Goal: Check status: Check status

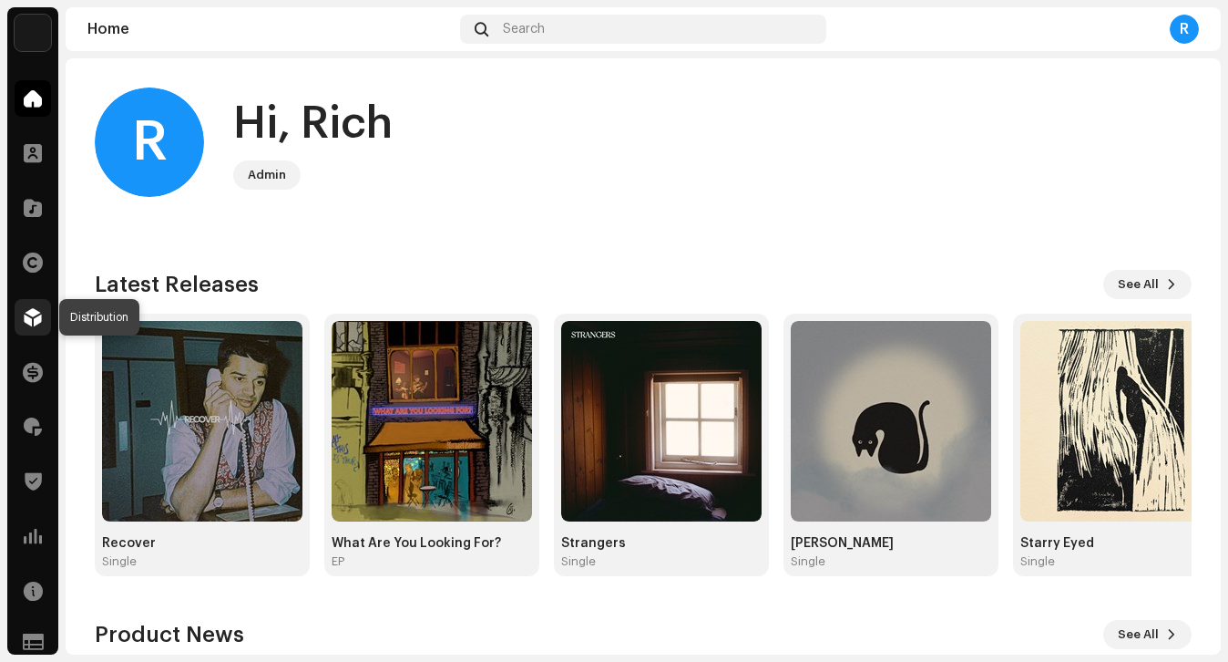
click at [25, 324] on span at bounding box center [33, 317] width 18 height 15
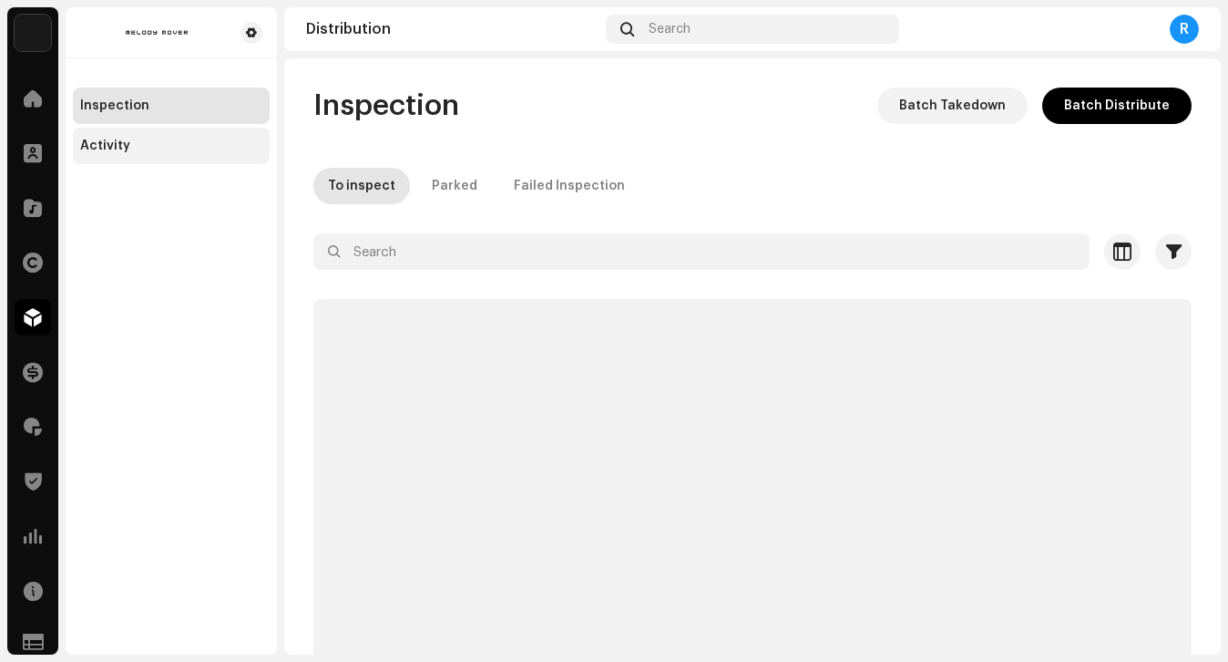
click at [186, 152] on div "Activity" at bounding box center [171, 146] width 182 height 15
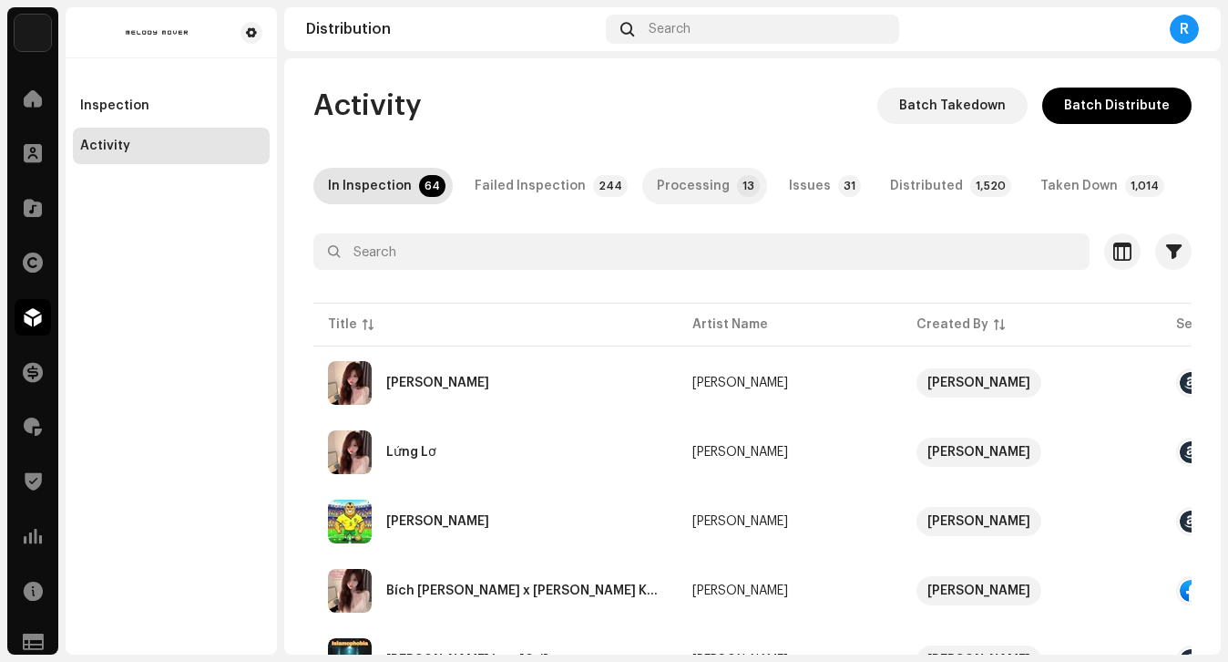
click at [692, 190] on div "Processing" at bounding box center [693, 186] width 73 height 36
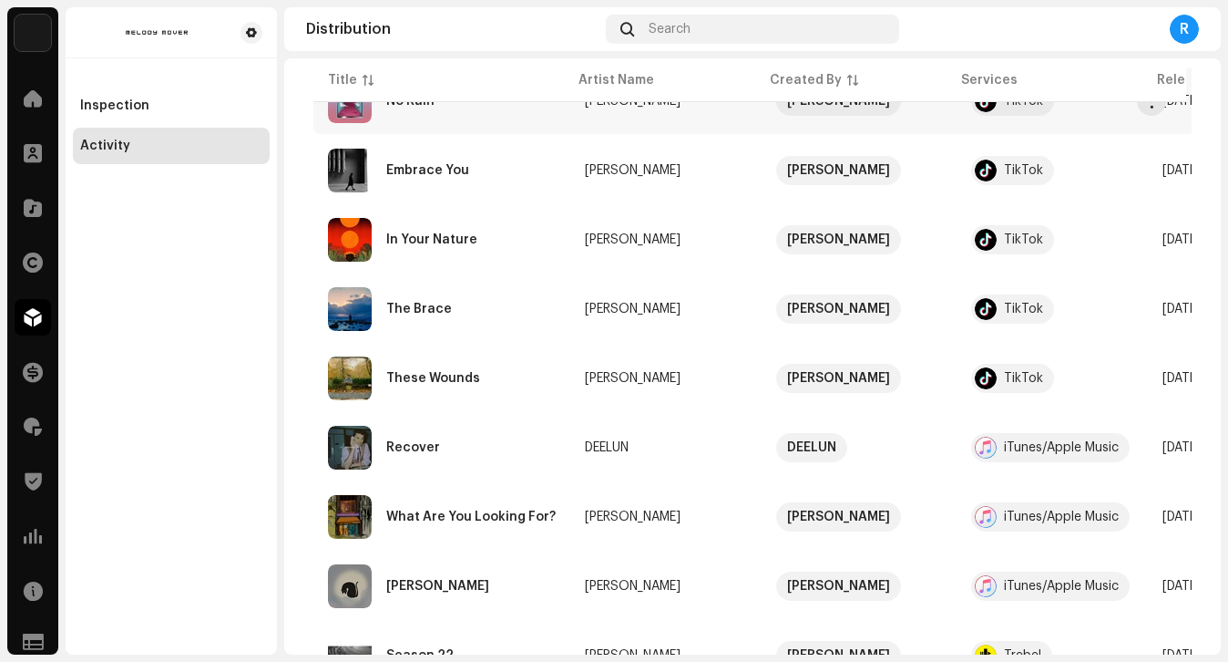
scroll to position [288, 0]
